Goal: Task Accomplishment & Management: Manage account settings

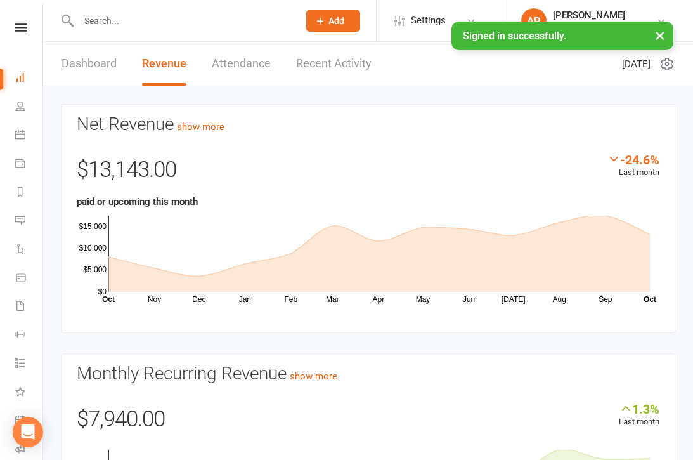
click at [342, 58] on link "Recent Activity" at bounding box center [333, 64] width 75 height 44
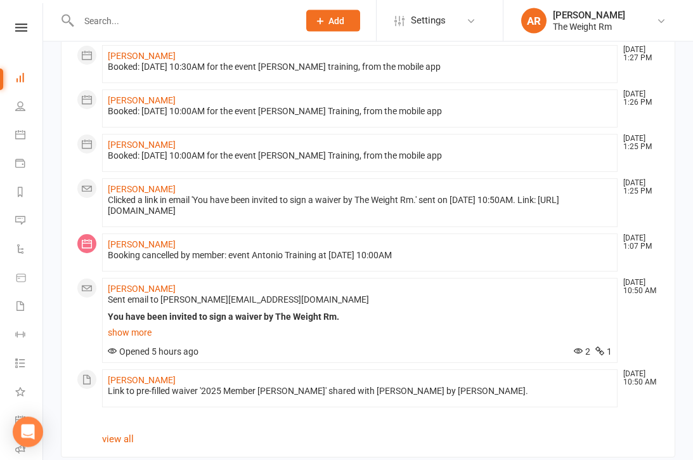
scroll to position [739, 0]
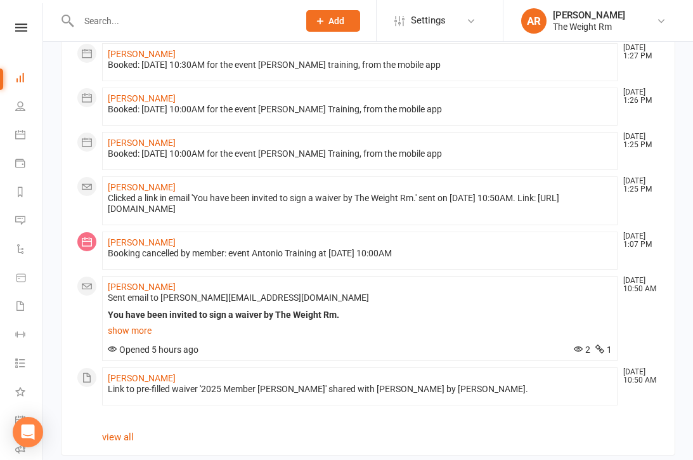
click at [20, 132] on icon at bounding box center [20, 134] width 10 height 10
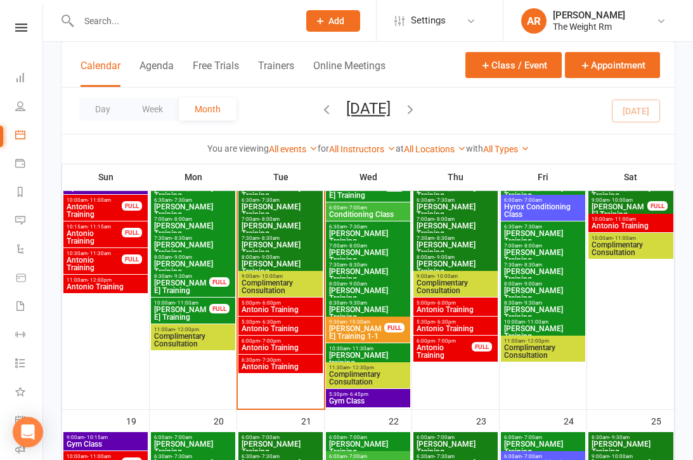
scroll to position [626, 0]
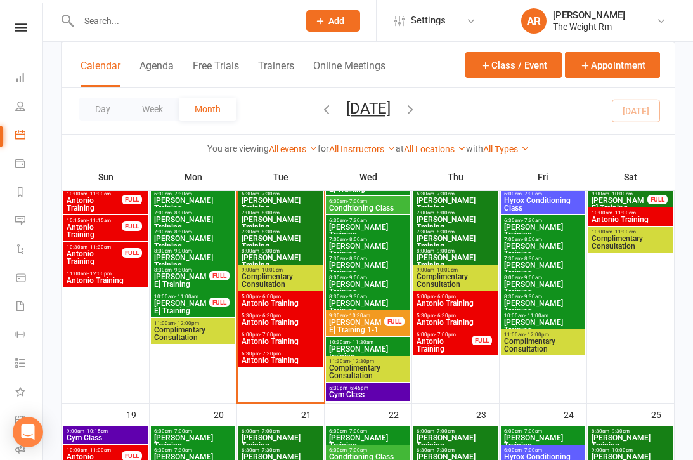
click at [630, 217] on span "Antonio Training" at bounding box center [631, 220] width 80 height 8
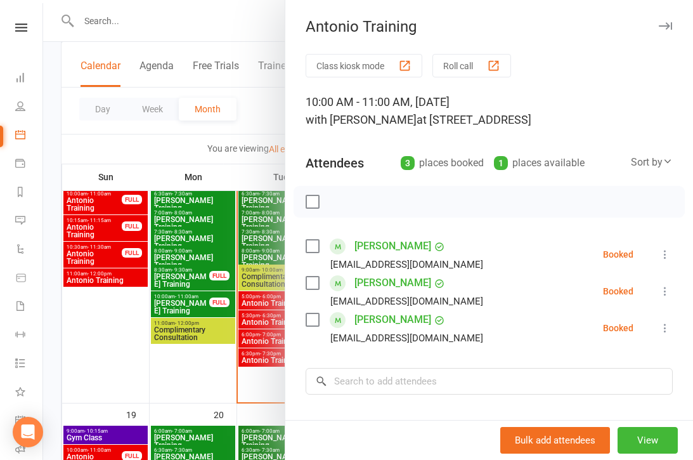
click at [223, 299] on div at bounding box center [368, 230] width 650 height 460
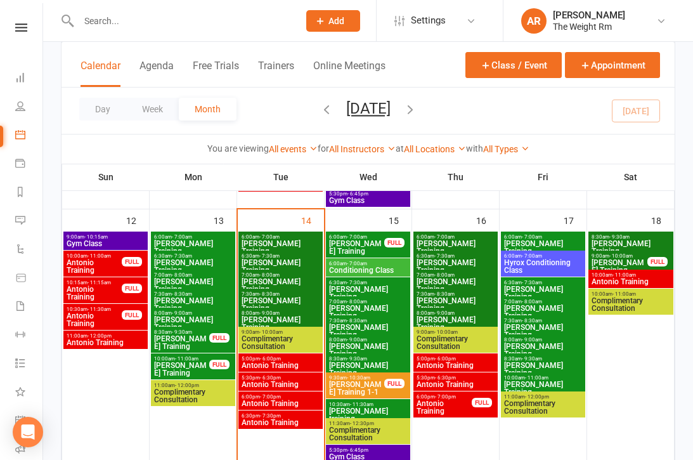
scroll to position [564, 0]
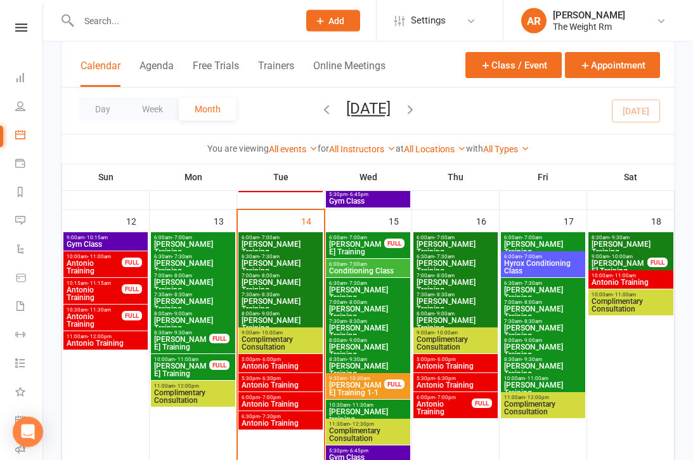
click at [287, 363] on span "Antonio Training" at bounding box center [280, 366] width 79 height 8
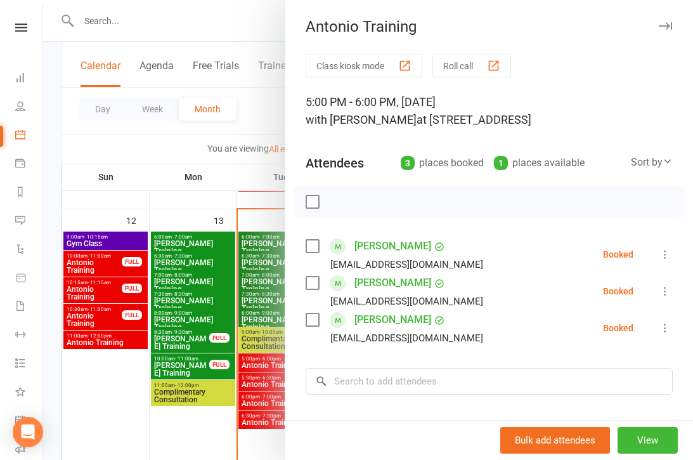
click at [193, 368] on div at bounding box center [368, 230] width 650 height 460
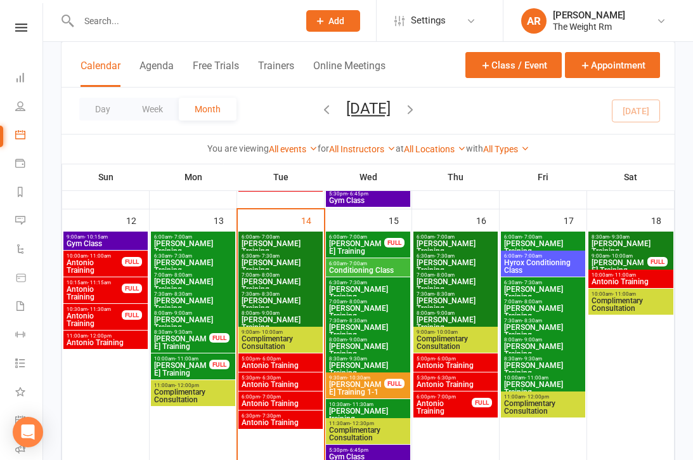
click at [283, 385] on span "Antonio Training" at bounding box center [280, 384] width 79 height 8
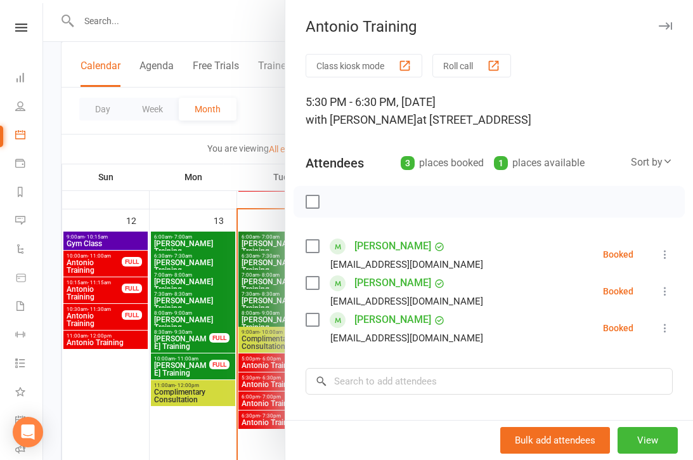
click at [671, 289] on icon at bounding box center [665, 291] width 13 height 13
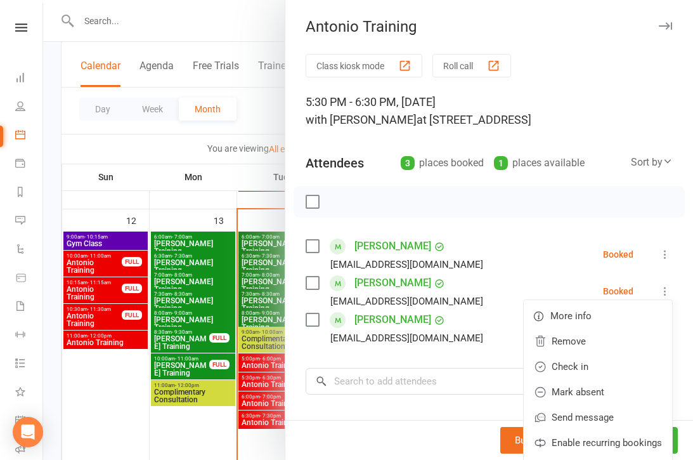
click at [578, 341] on link "Remove" at bounding box center [598, 340] width 148 height 25
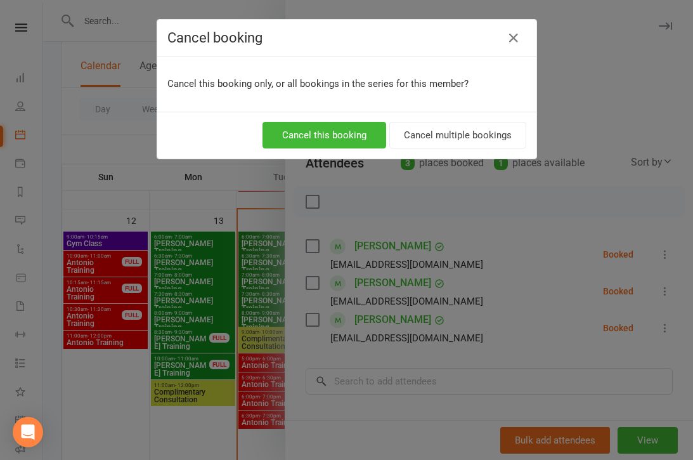
click at [349, 135] on button "Cancel this booking" at bounding box center [324, 135] width 124 height 27
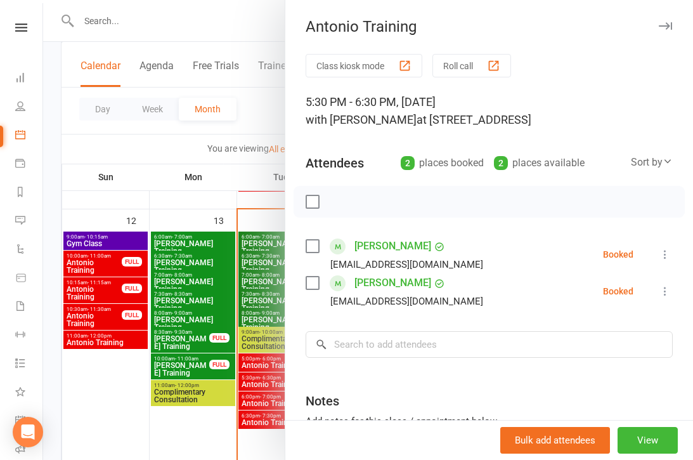
click at [240, 396] on div at bounding box center [368, 230] width 650 height 460
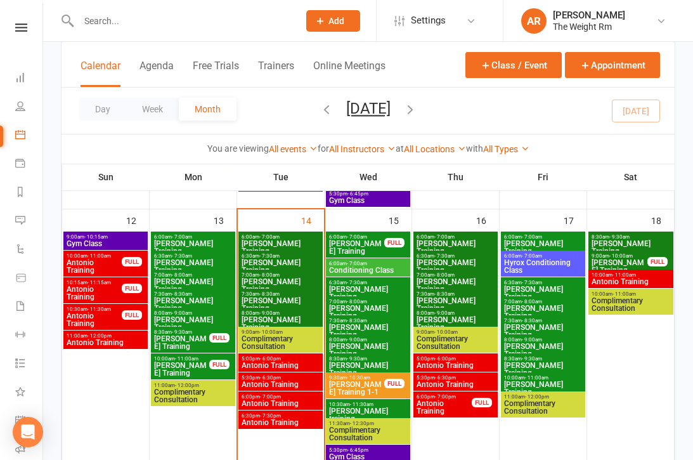
click at [276, 401] on span "Antonio Training" at bounding box center [280, 403] width 79 height 8
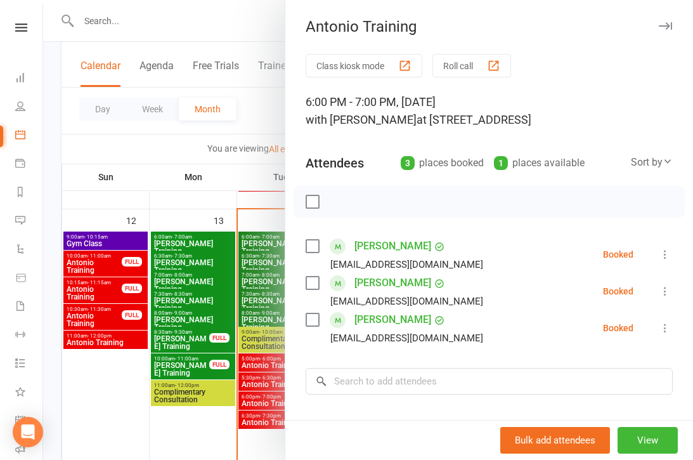
click at [246, 391] on div at bounding box center [368, 230] width 650 height 460
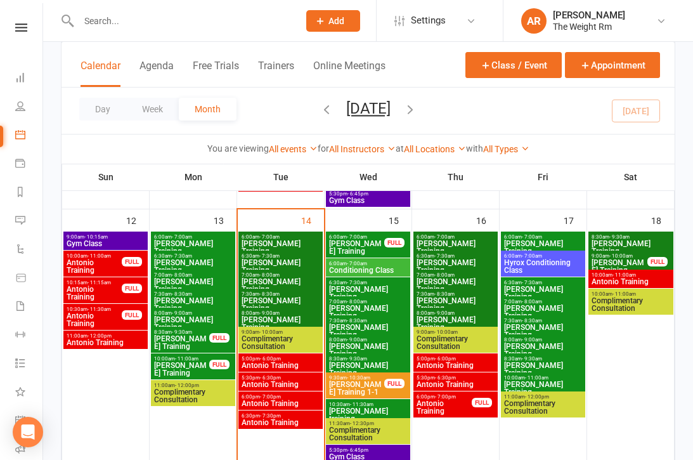
click at [269, 423] on span "Antonio Training" at bounding box center [280, 422] width 79 height 8
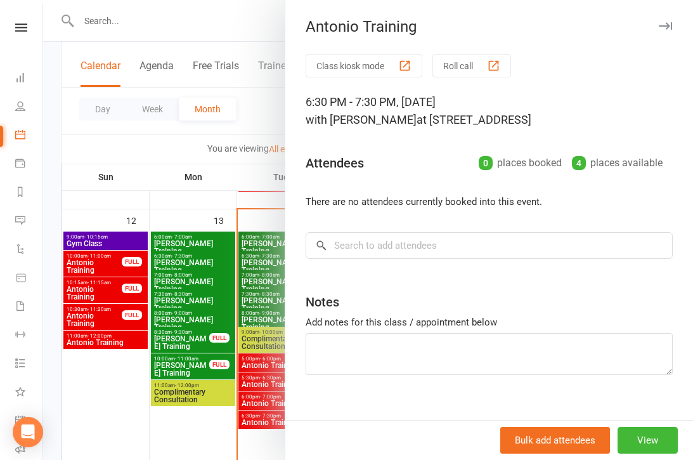
click at [217, 384] on div at bounding box center [368, 230] width 650 height 460
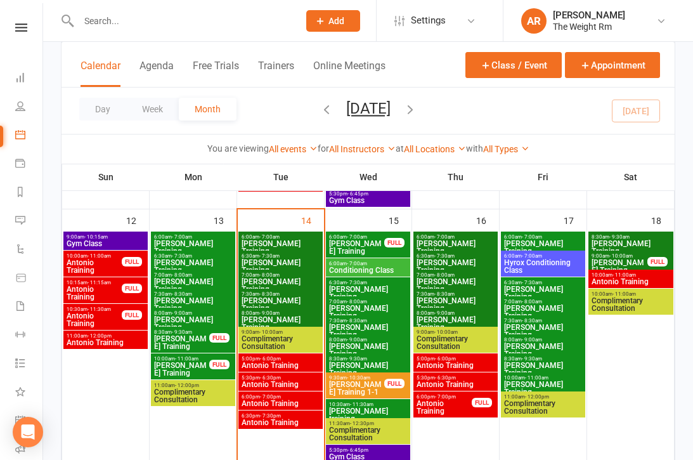
click at [20, 424] on icon at bounding box center [20, 420] width 10 height 10
